Goal: Task Accomplishment & Management: Use online tool/utility

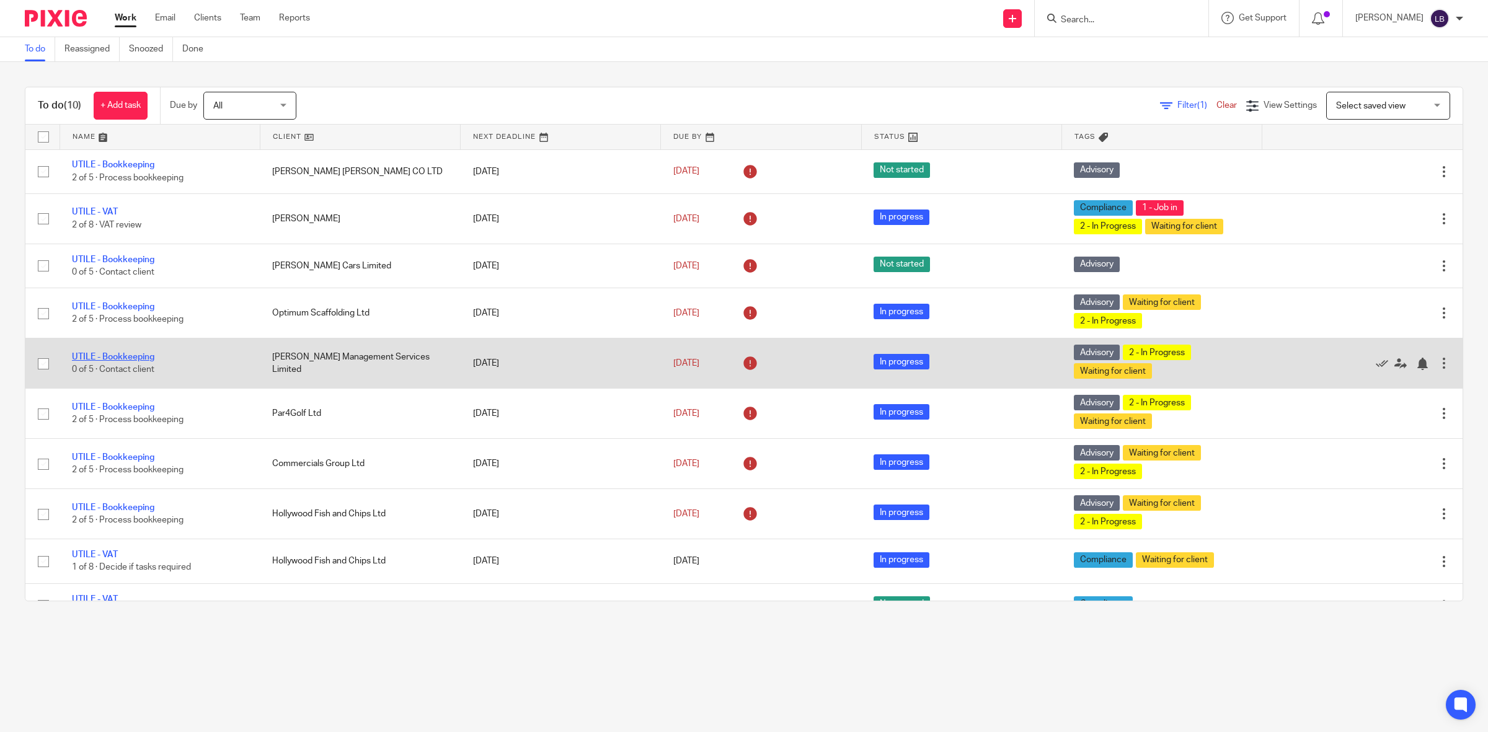
click at [131, 358] on link "UTILE - Bookkeeping" at bounding box center [113, 357] width 82 height 9
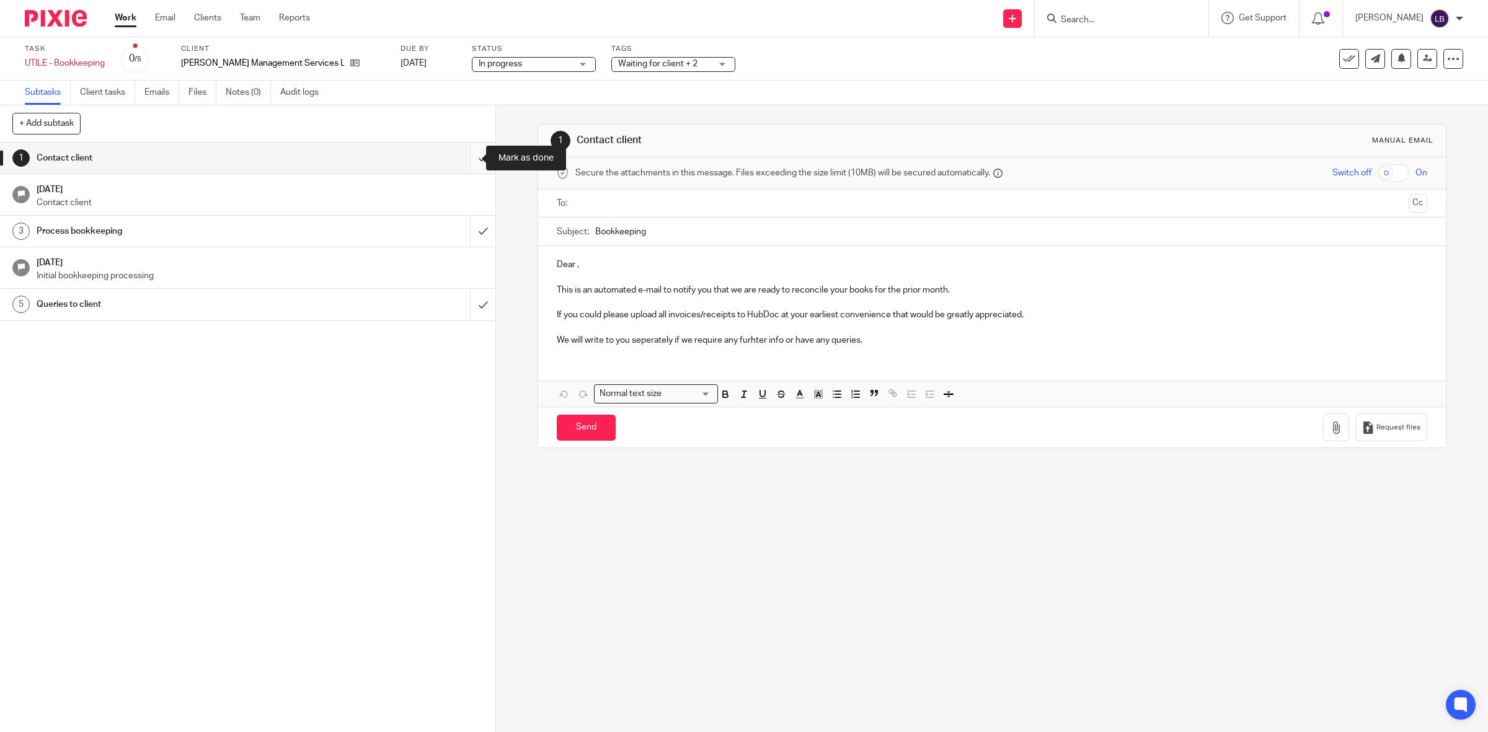
click at [465, 165] on input "submit" at bounding box center [248, 158] width 496 height 31
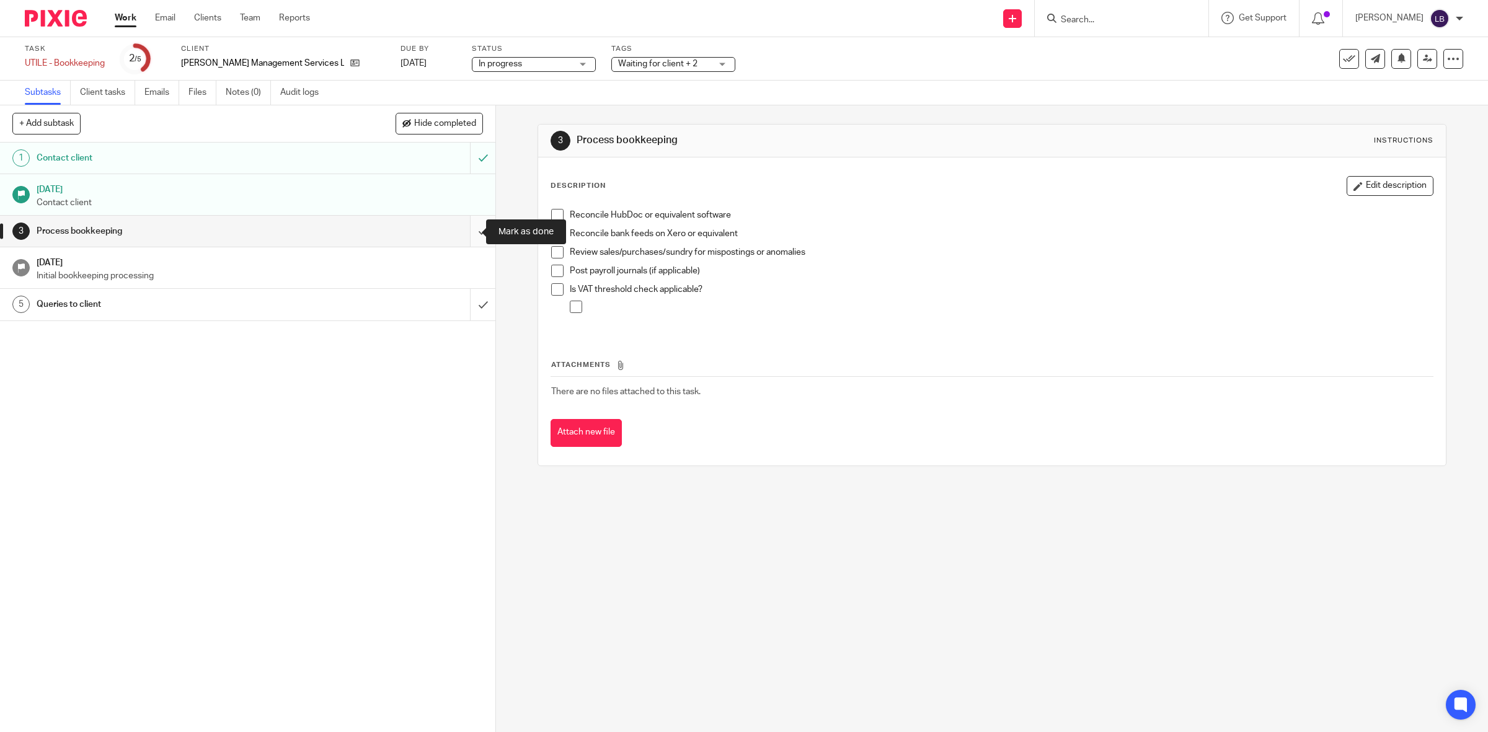
click at [464, 234] on input "submit" at bounding box center [248, 231] width 496 height 31
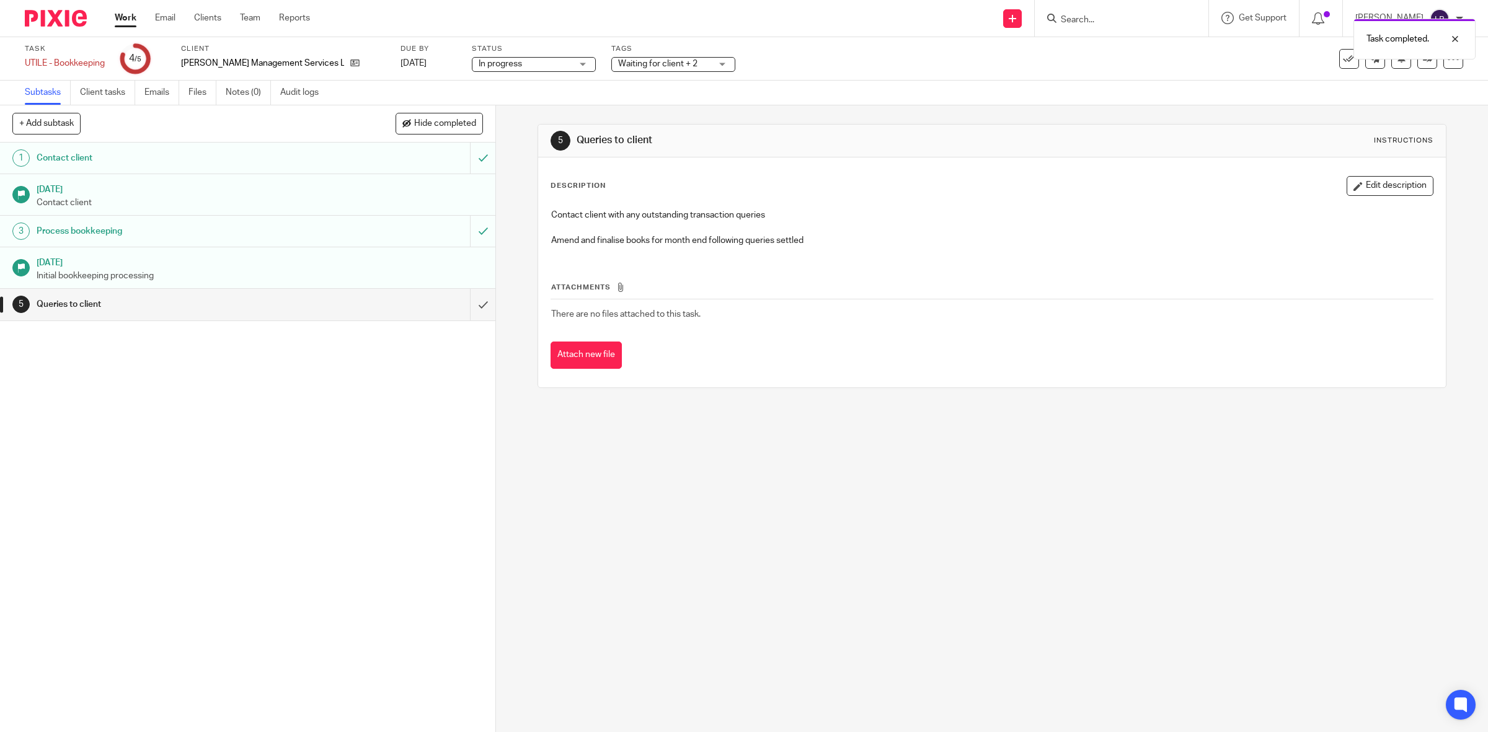
drag, startPoint x: 398, startPoint y: 238, endPoint x: 407, endPoint y: 234, distance: 9.8
click at [398, 238] on div "Process bookkeeping" at bounding box center [247, 231] width 421 height 19
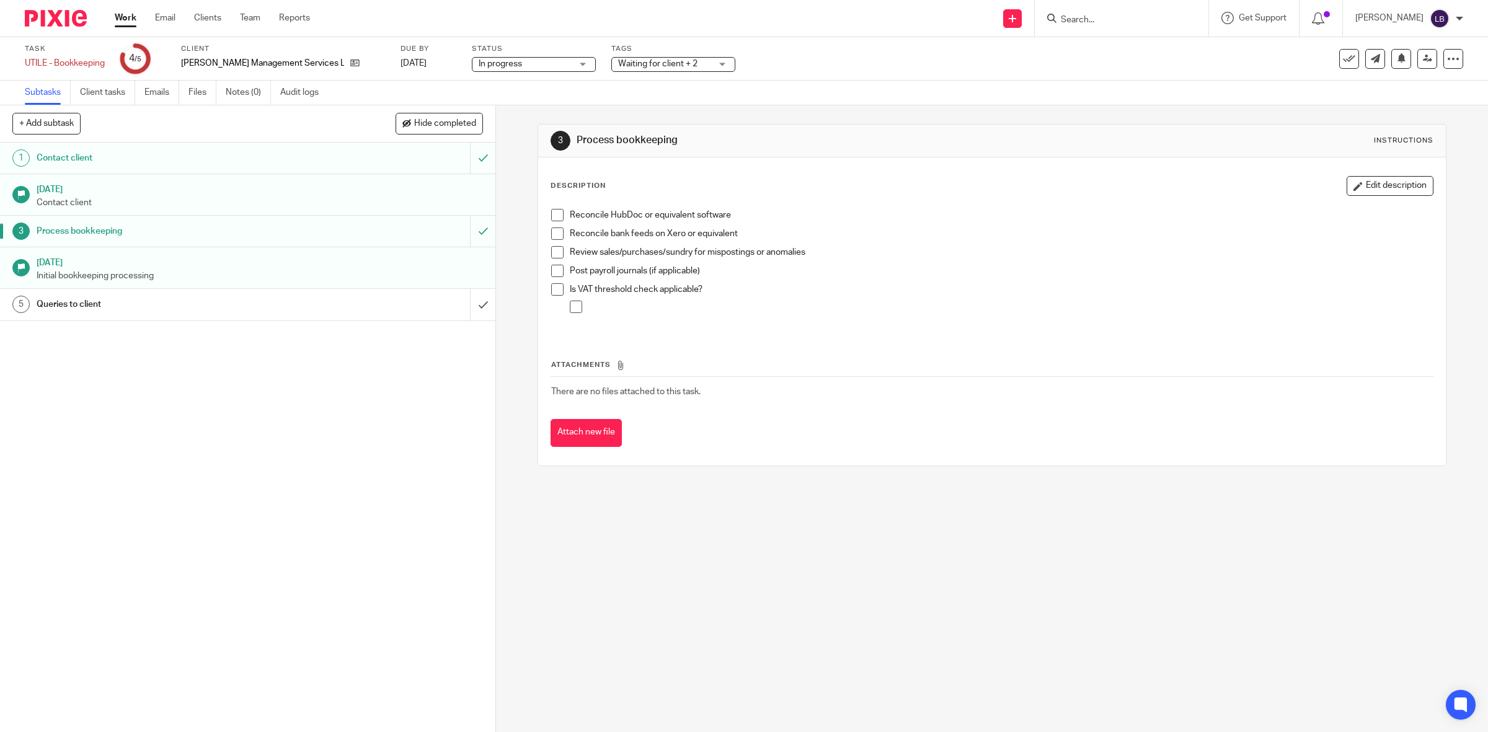
click at [551, 215] on span at bounding box center [557, 215] width 12 height 12
click at [551, 234] on span at bounding box center [557, 234] width 12 height 12
click at [552, 253] on span at bounding box center [557, 252] width 12 height 12
click at [553, 276] on span at bounding box center [557, 271] width 12 height 12
click at [552, 293] on span at bounding box center [557, 289] width 12 height 12
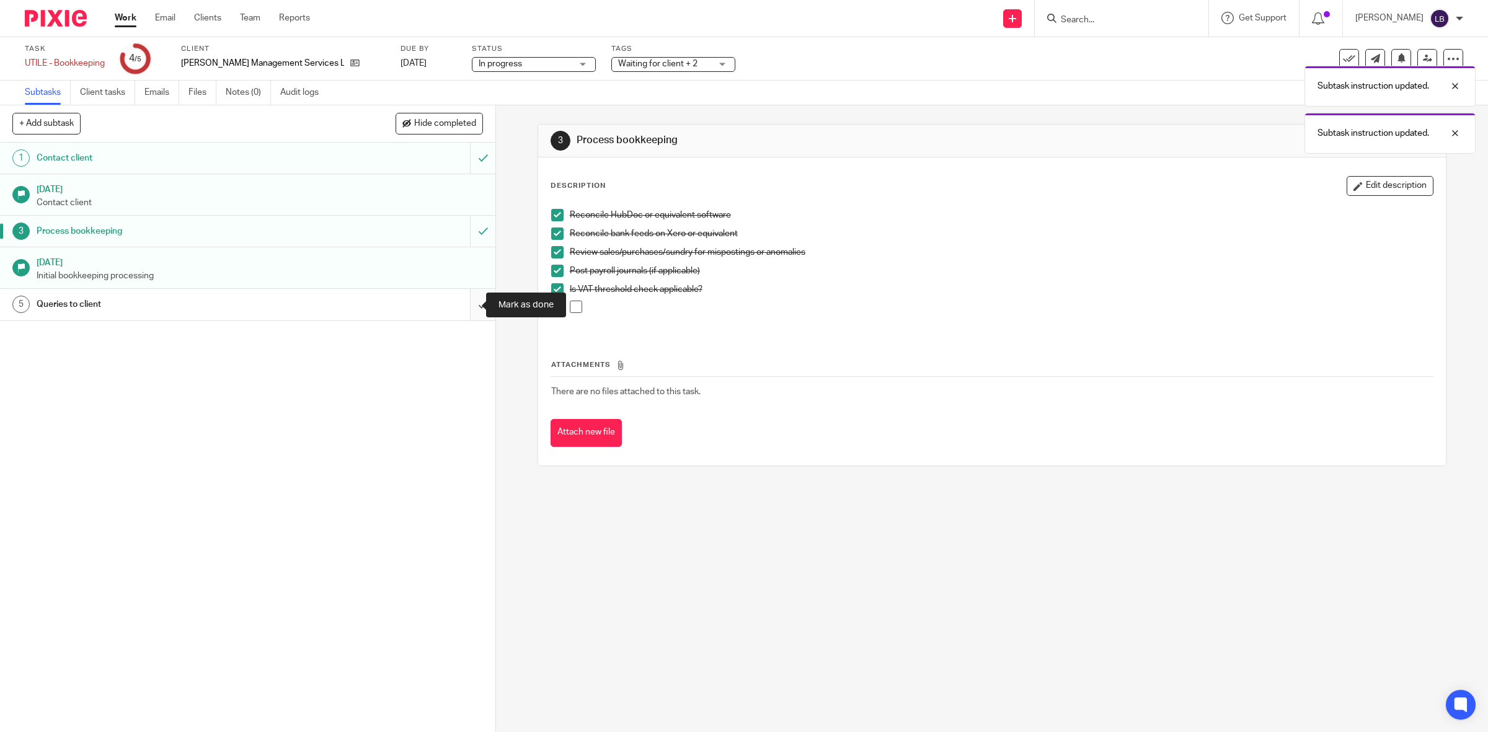
click at [463, 305] on input "submit" at bounding box center [248, 304] width 496 height 31
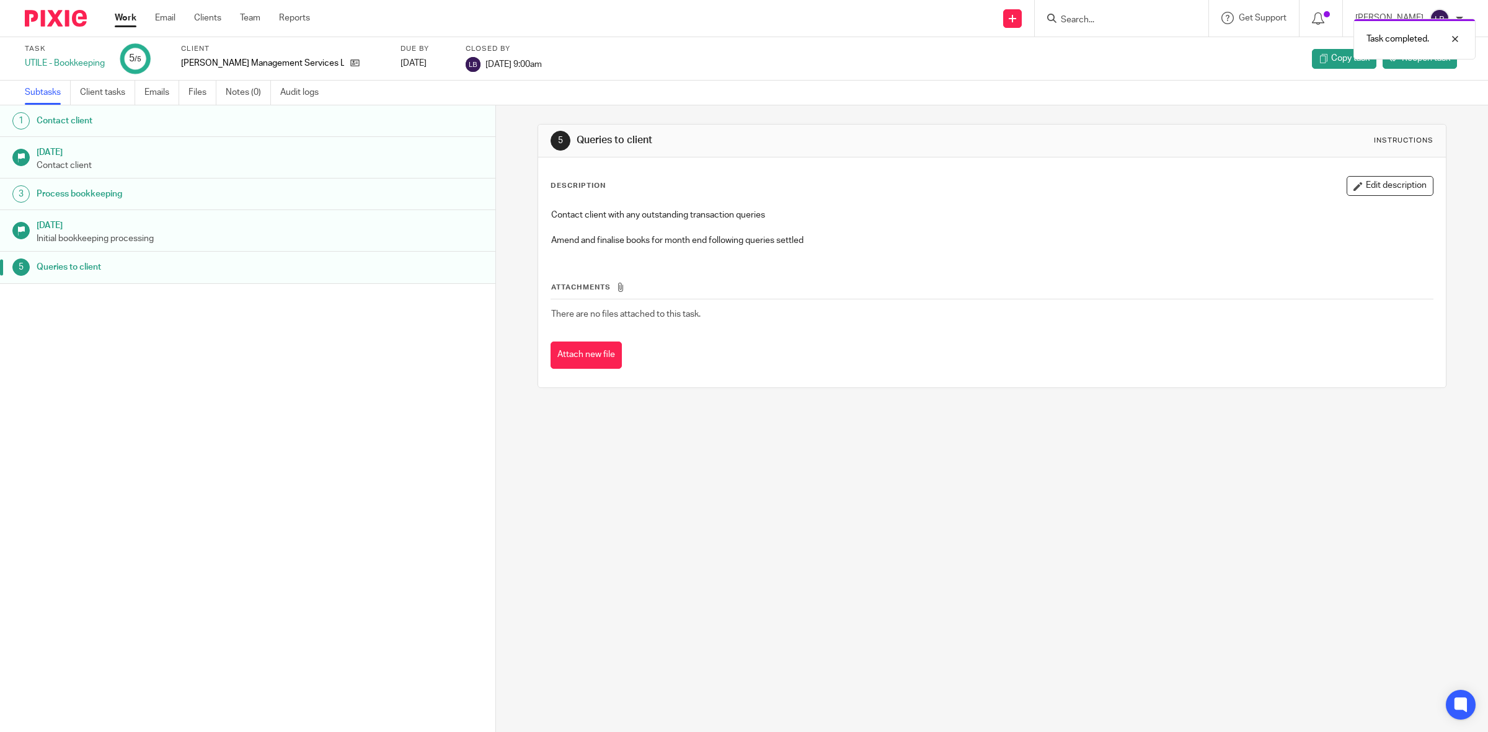
click at [122, 17] on link "Work" at bounding box center [126, 18] width 22 height 12
